Goal: Task Accomplishment & Management: Complete application form

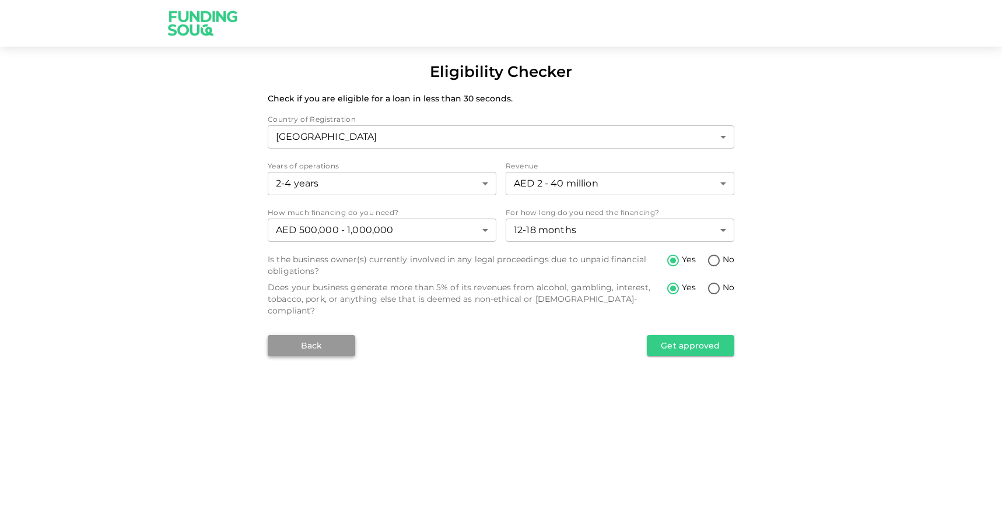
click at [308, 335] on button "Back" at bounding box center [311, 345] width 87 height 21
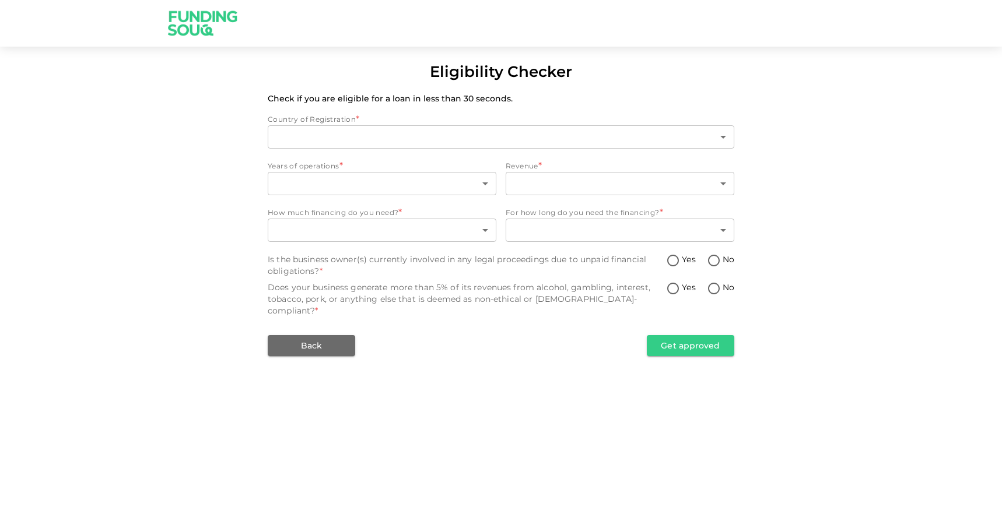
type input "1"
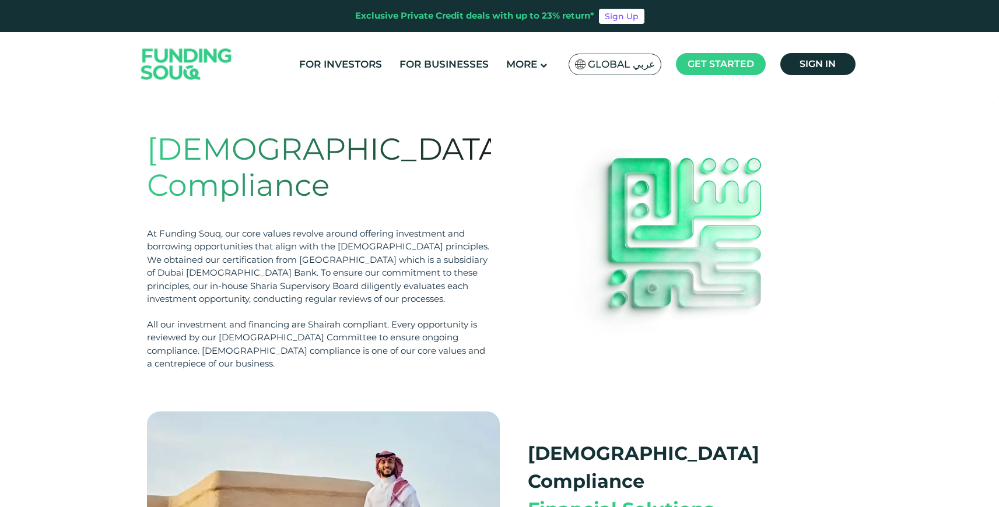
click at [184, 61] on img at bounding box center [186, 64] width 114 height 59
